Goal: Check status

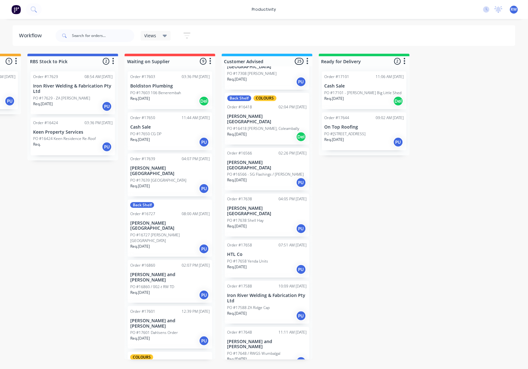
scroll to position [346, 0]
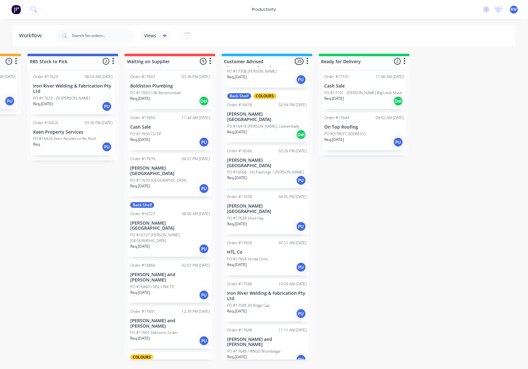
click at [258, 256] on p "PO #17658 Yenda Units" at bounding box center [248, 259] width 41 height 6
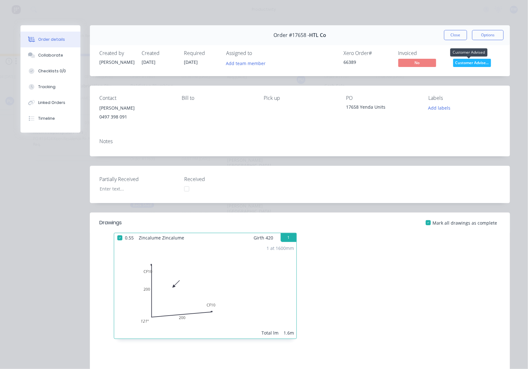
click at [466, 62] on span "Customer Advise..." at bounding box center [472, 63] width 38 height 8
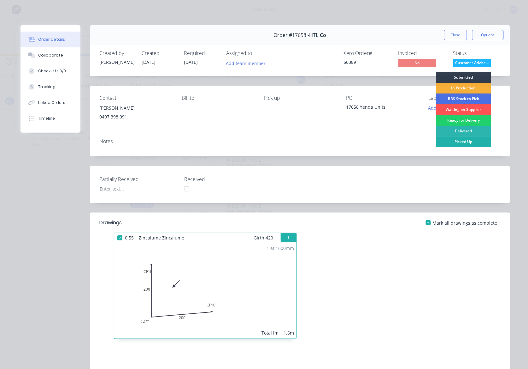
click at [473, 144] on div "Picked Up" at bounding box center [463, 141] width 55 height 11
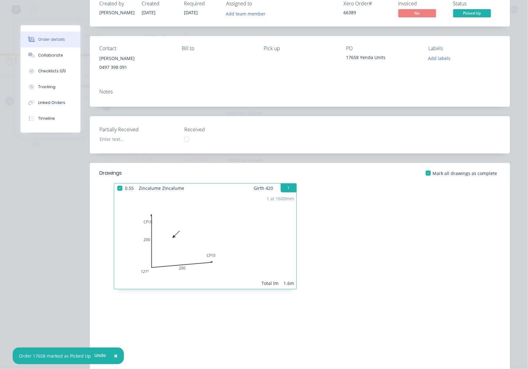
scroll to position [30, 0]
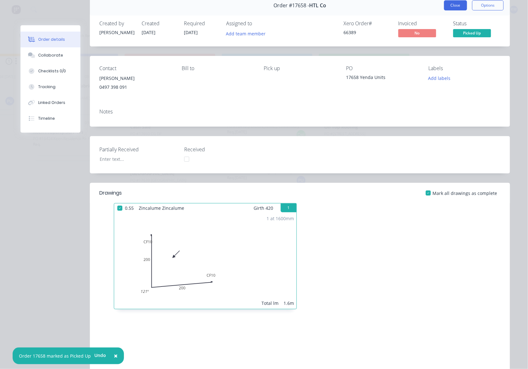
click at [454, 4] on button "Close" at bounding box center [455, 5] width 23 height 10
